Goal: Information Seeking & Learning: Learn about a topic

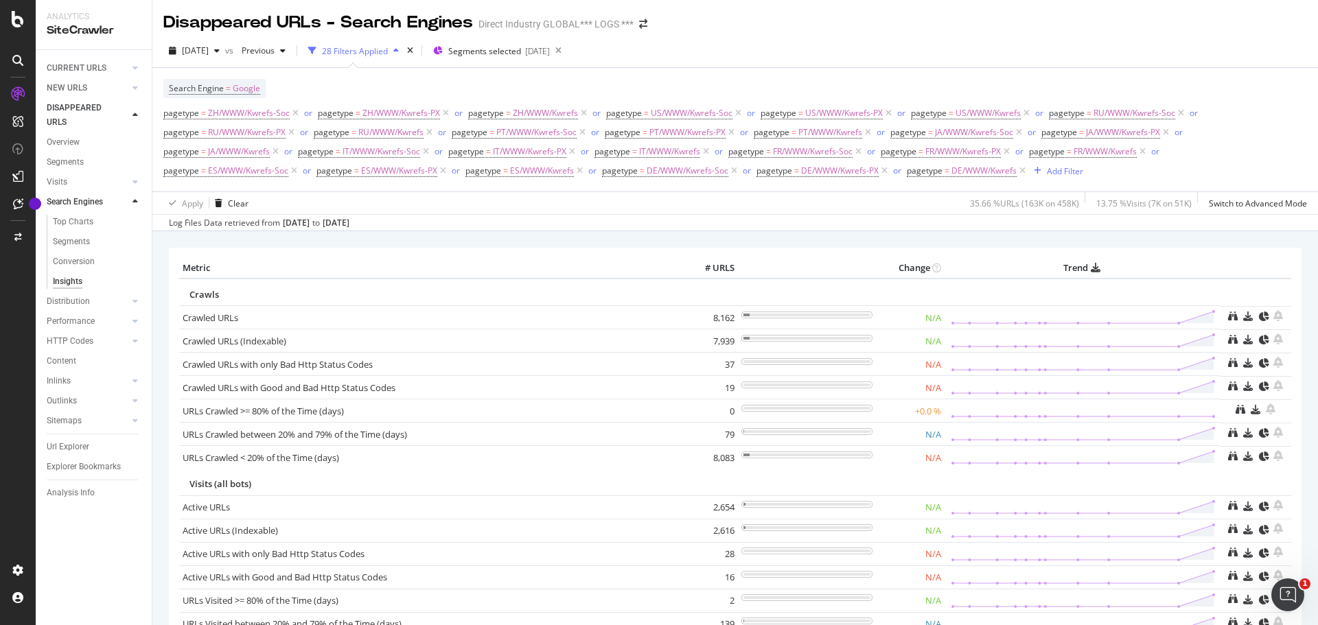
click at [678, 27] on div "Disappeared URLs - Search Engines Direct Industry GLOBAL*** LOGS ***" at bounding box center [734, 17] width 1165 height 34
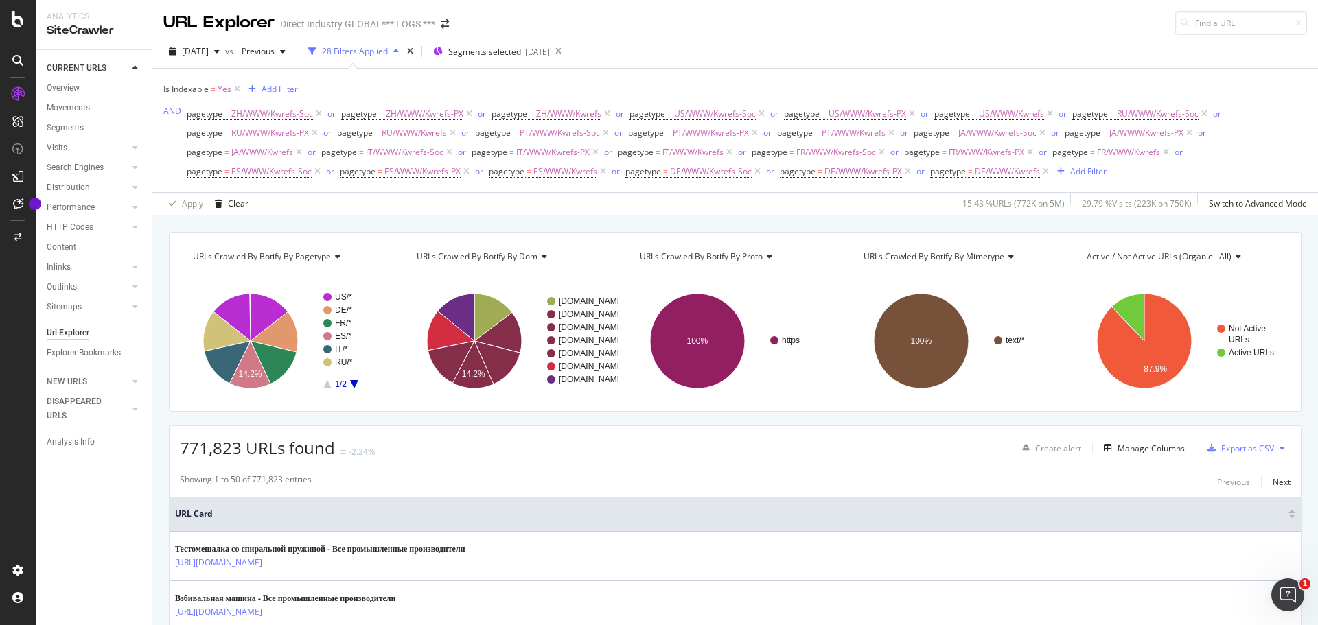
drag, startPoint x: 803, startPoint y: 25, endPoint x: 714, endPoint y: 37, distance: 89.4
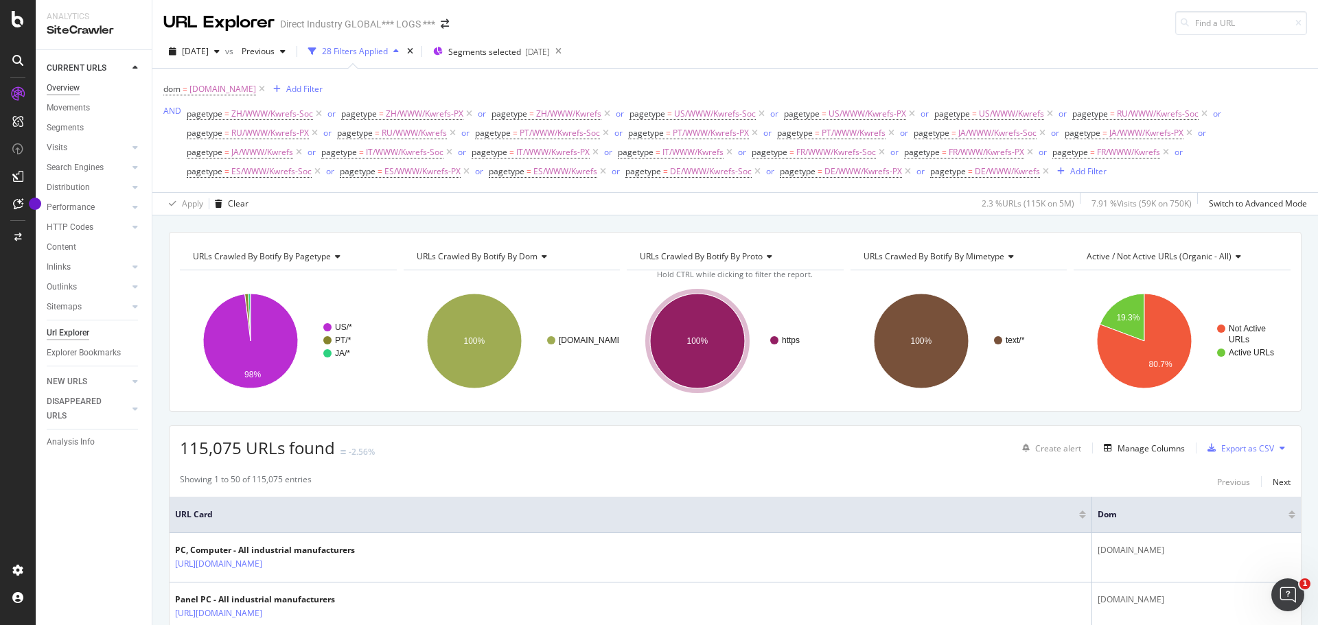
click at [77, 85] on div "Overview" at bounding box center [63, 88] width 33 height 14
